Goal: Find specific page/section: Find specific page/section

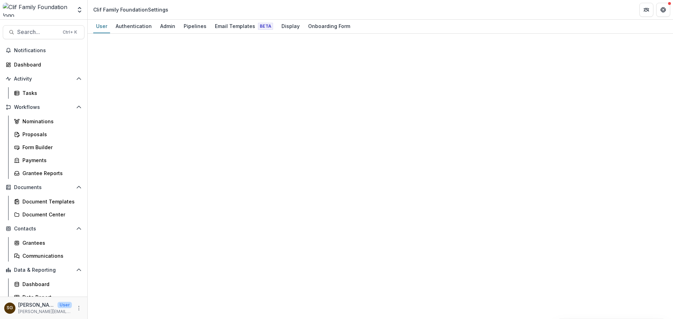
select select "****"
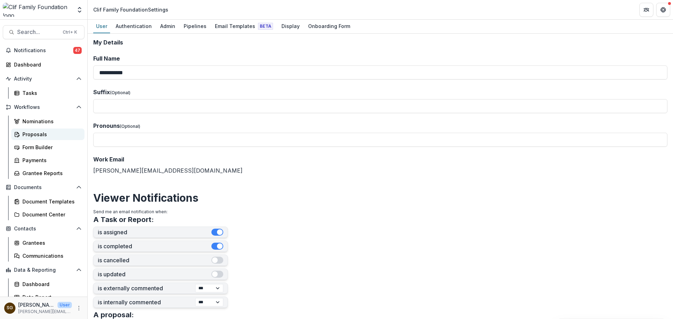
click at [27, 137] on div "Proposals" at bounding box center [50, 134] width 56 height 7
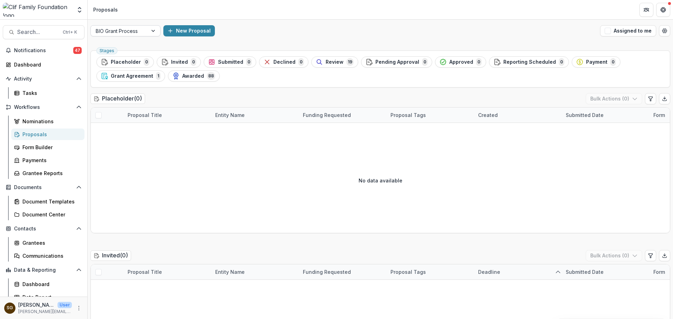
click at [140, 27] on div at bounding box center [119, 31] width 47 height 9
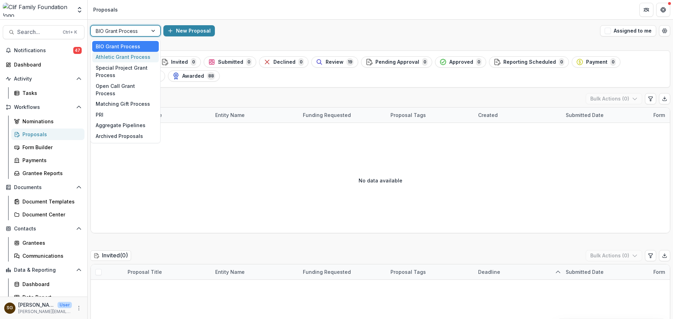
click at [132, 54] on div "Athletic Grant Process" at bounding box center [125, 57] width 67 height 11
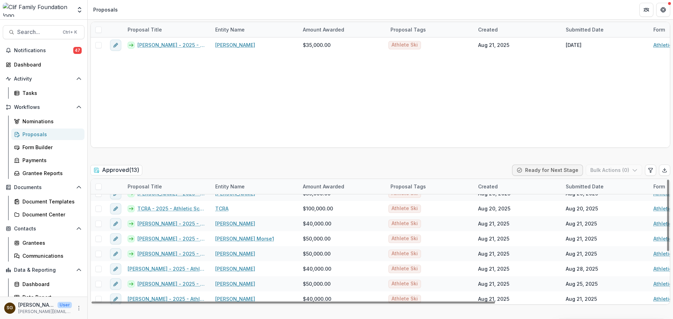
scroll to position [86, 0]
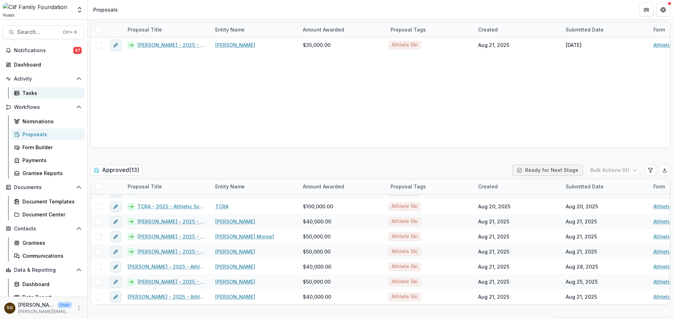
click at [30, 88] on link "Tasks" at bounding box center [47, 93] width 73 height 12
